Goal: Use online tool/utility: Utilize a website feature to perform a specific function

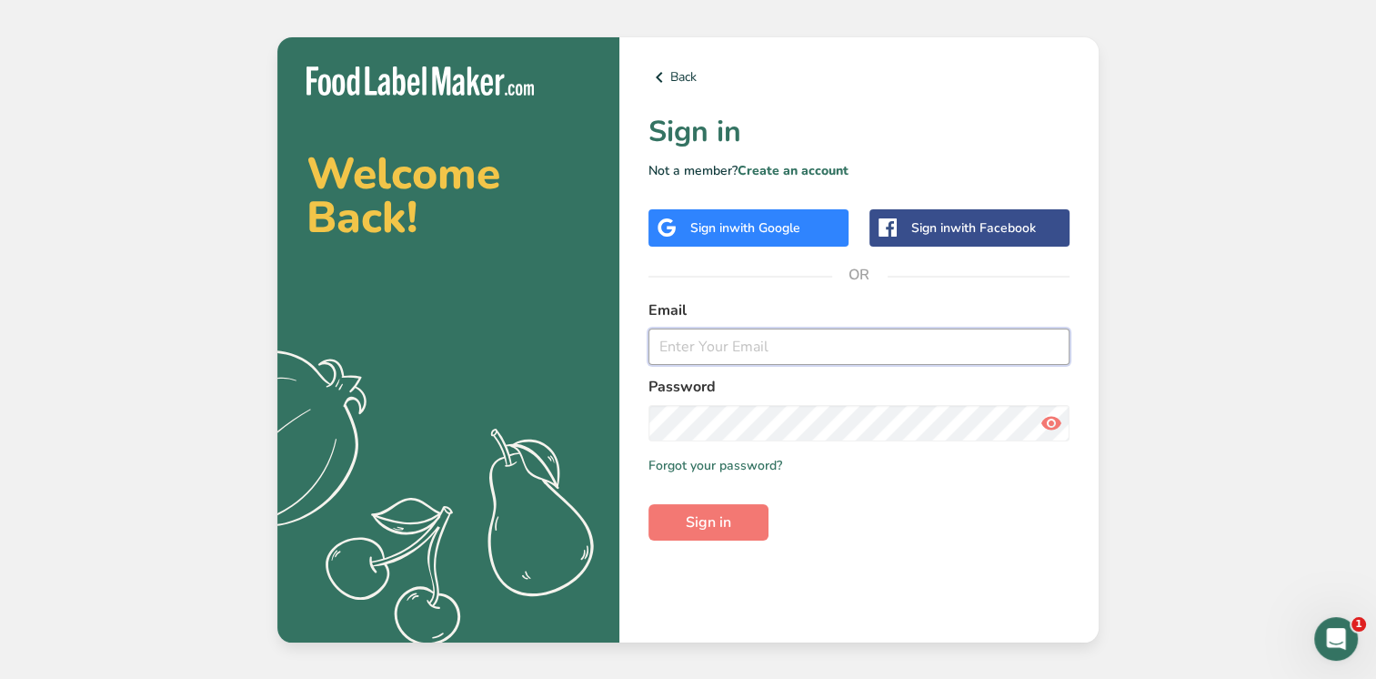
click at [731, 351] on input "email" at bounding box center [859, 346] width 421 height 36
click at [807, 349] on input "[PERSON_NAME]@" at bounding box center [859, 346] width 421 height 36
type input "[PERSON_NAME][EMAIL_ADDRESS][DOMAIN_NAME]"
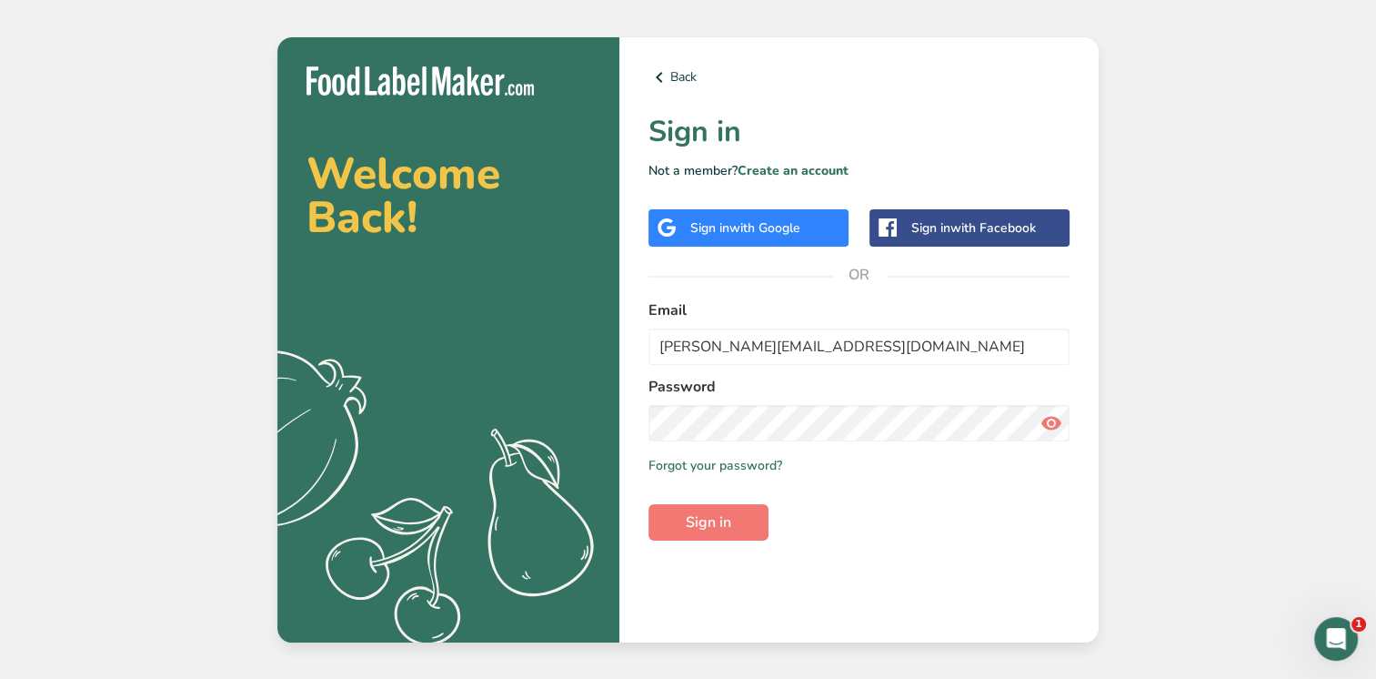
click at [1183, 277] on div "Welcome Back! .a{fill:#f5f3ed;} Back Sign in Not a member? Create an account Si…" at bounding box center [688, 339] width 1376 height 679
click at [649, 504] on button "Sign in" at bounding box center [709, 522] width 120 height 36
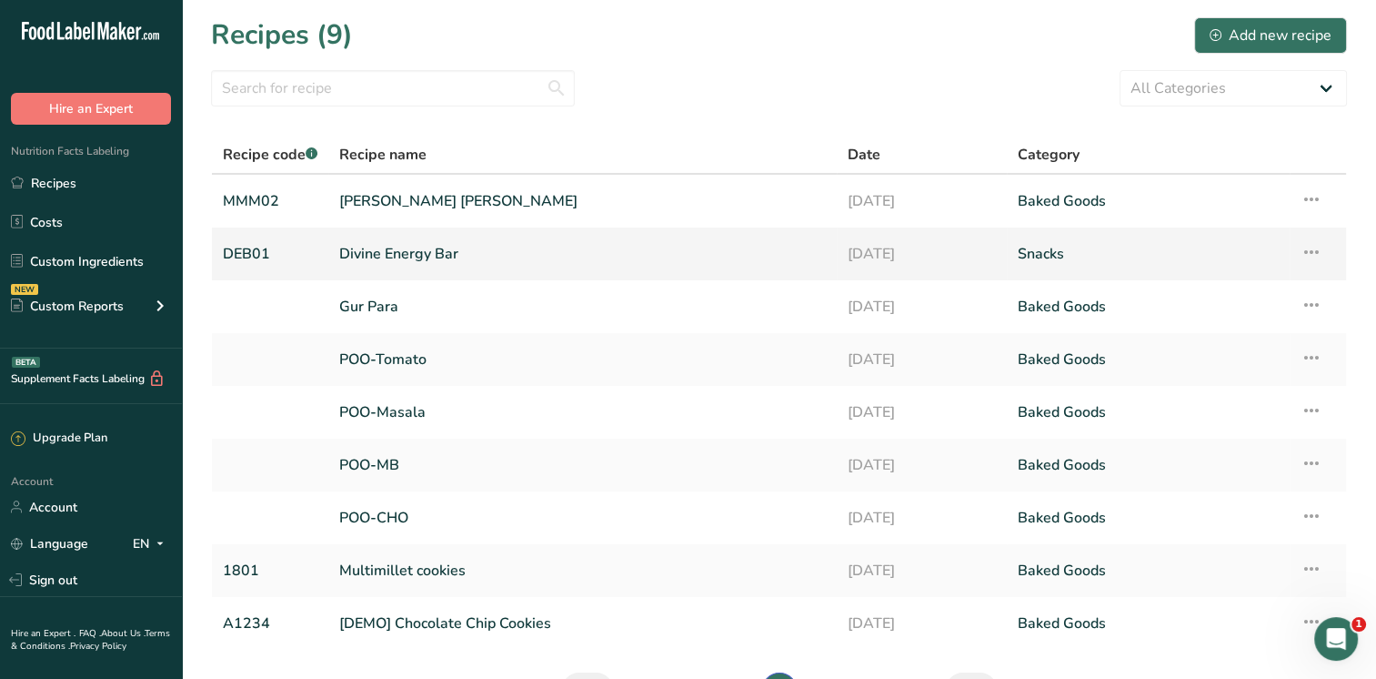
click at [465, 257] on link "Divine Energy Bar" at bounding box center [582, 254] width 487 height 38
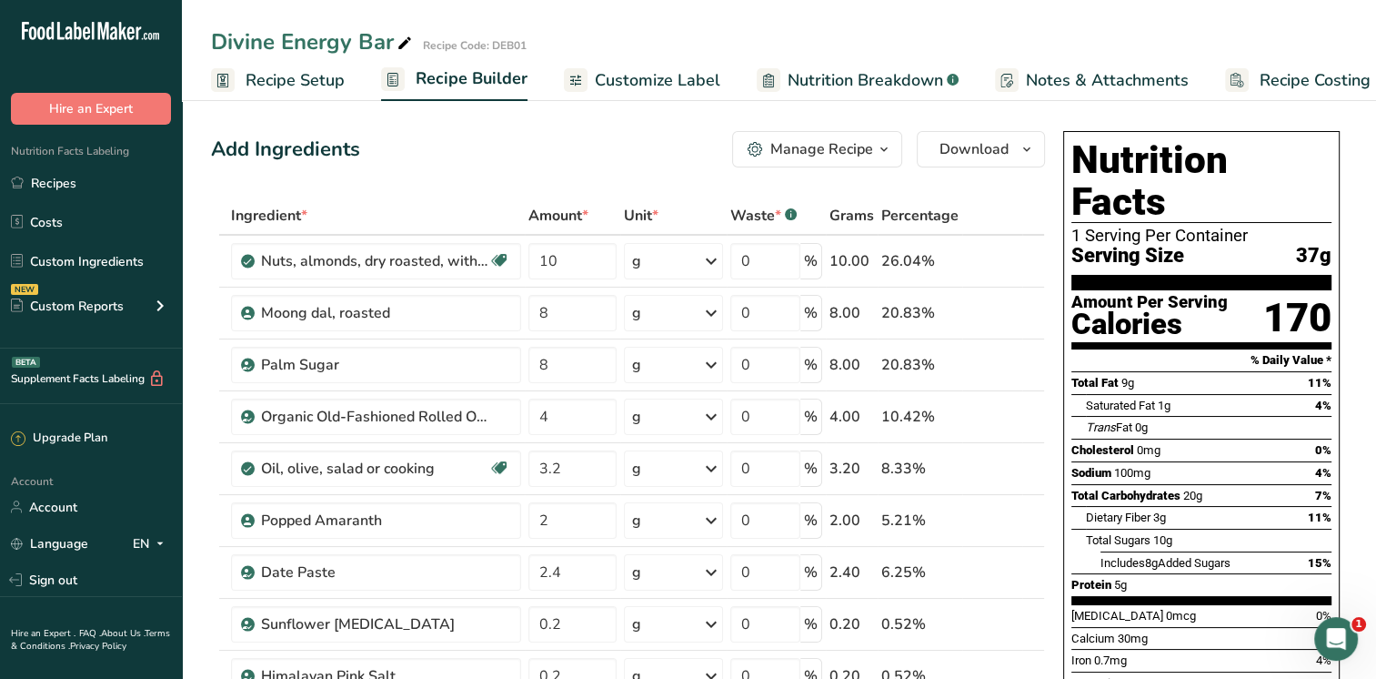
click at [1324, 79] on span "Recipe Costing" at bounding box center [1315, 80] width 111 height 25
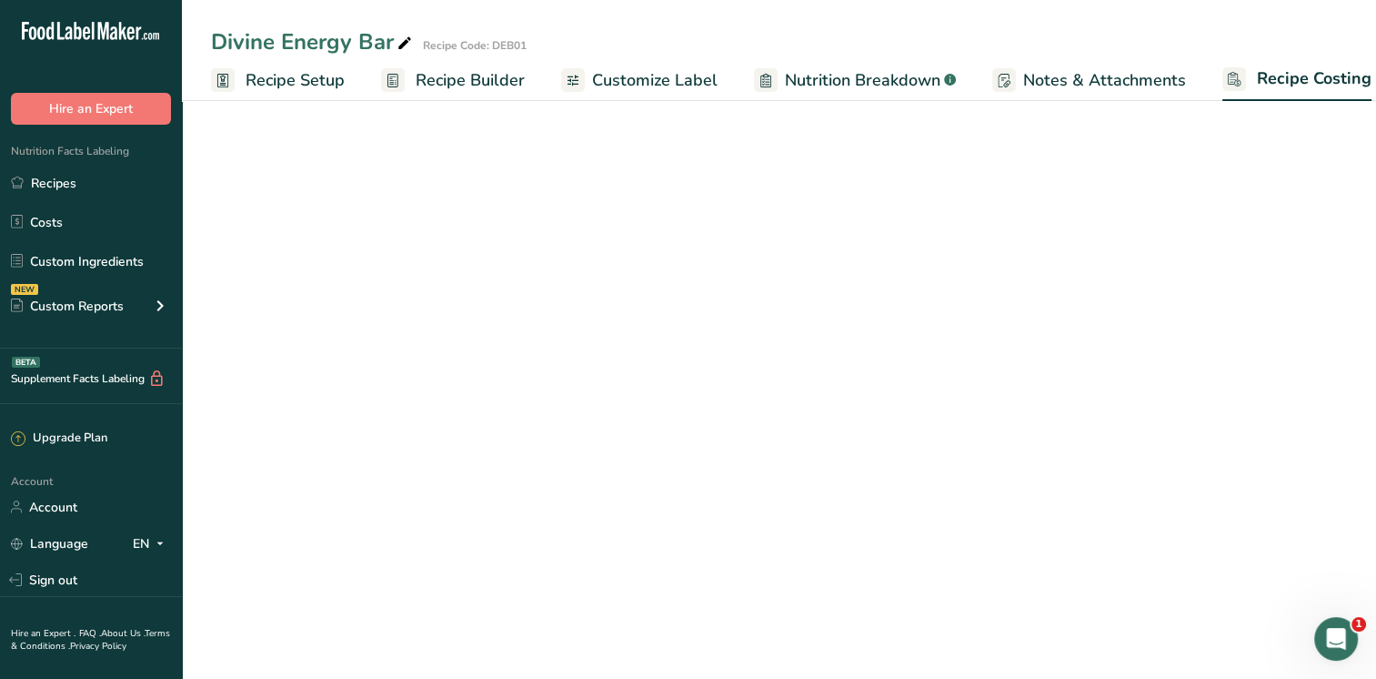
scroll to position [0, 23]
select select "1"
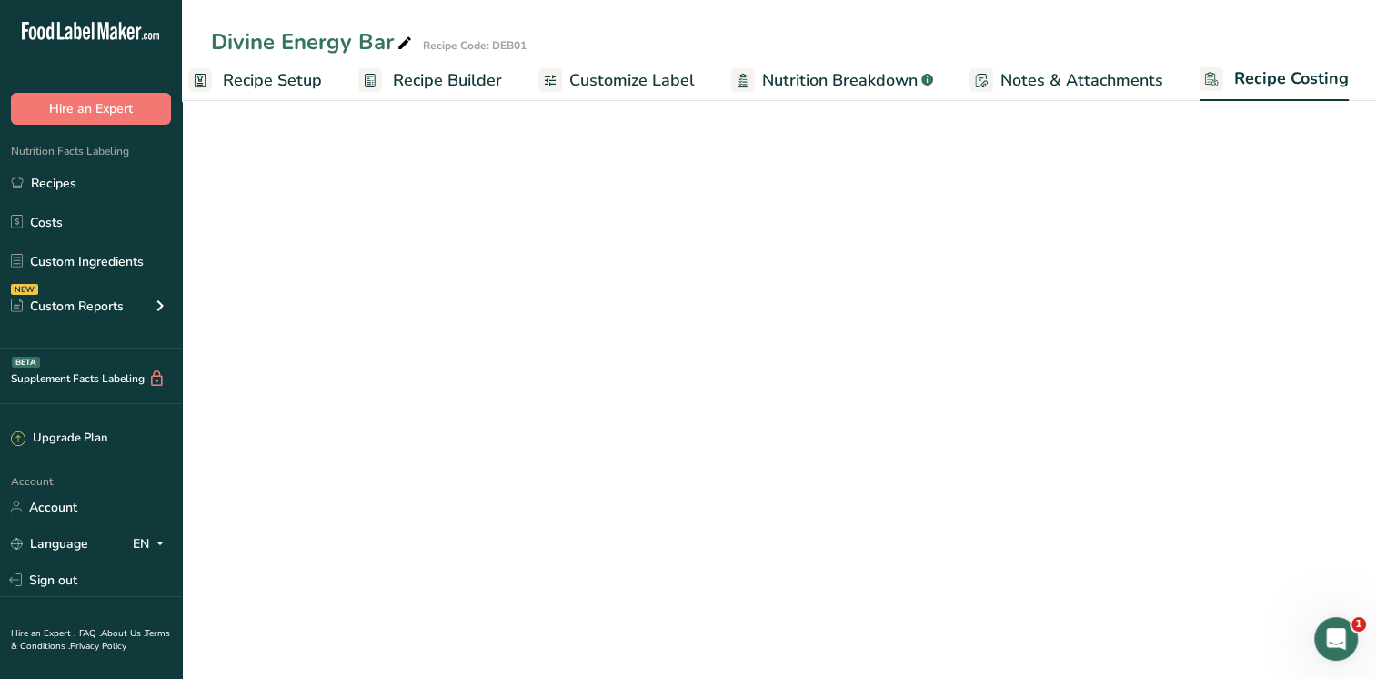
select select "1"
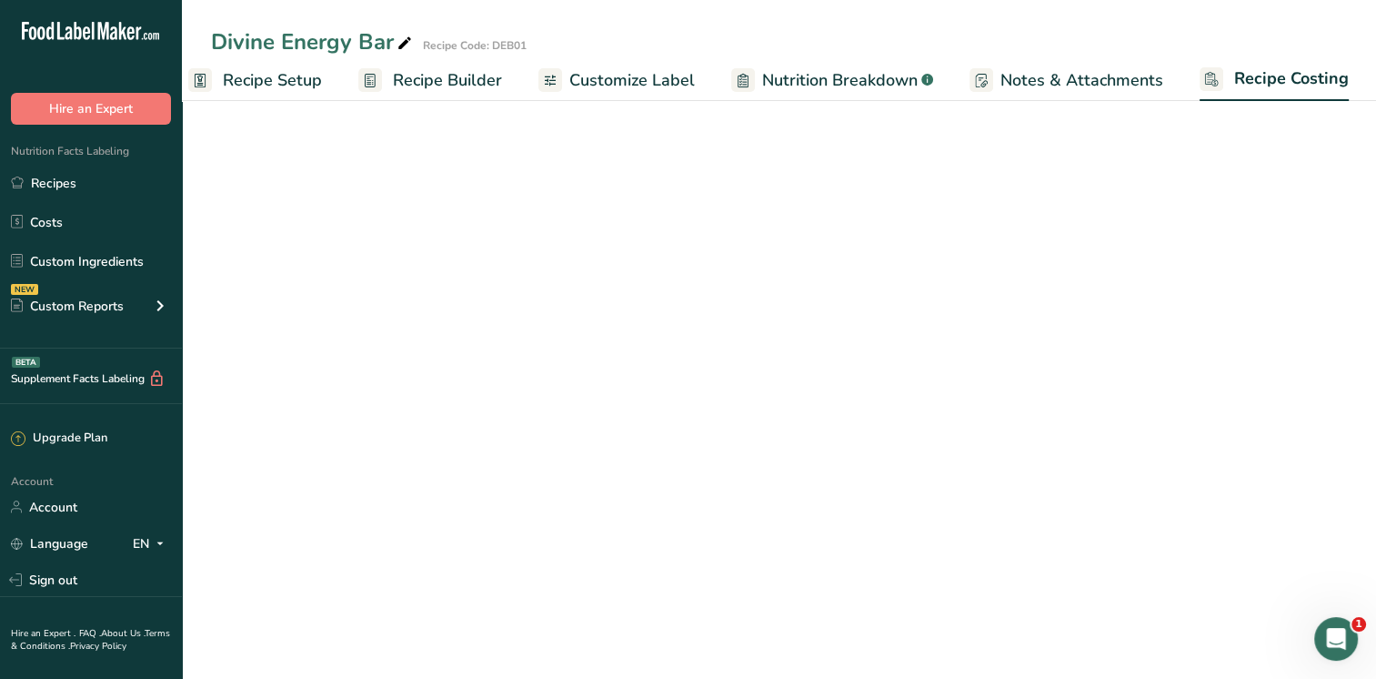
select select "1"
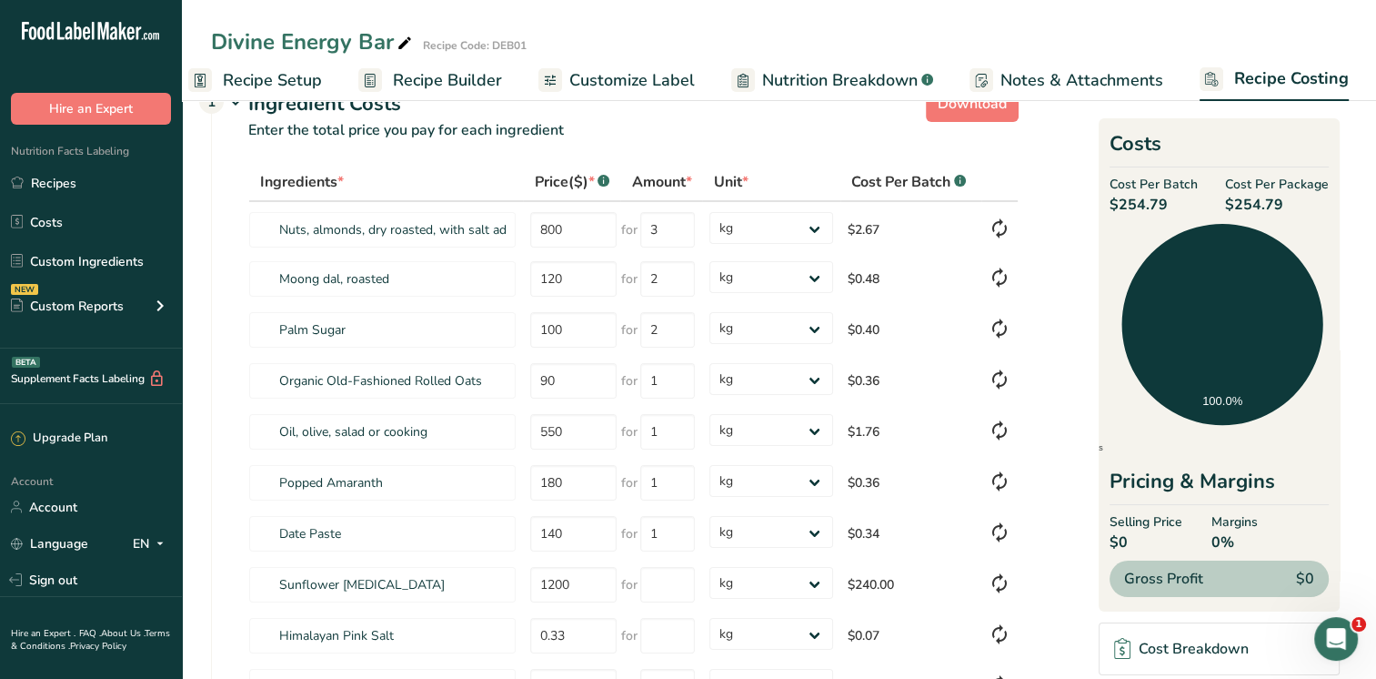
scroll to position [0, 0]
